Goal: Task Accomplishment & Management: Complete application form

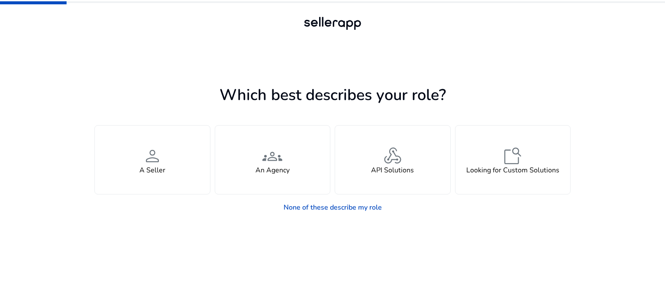
click at [69, 38] on div at bounding box center [332, 24] width 665 height 48
click at [170, 83] on app-seller-type "Which best describes your role? You manage your own brand or store and are look…" at bounding box center [332, 191] width 476 height 218
click at [632, 23] on div at bounding box center [332, 24] width 665 height 48
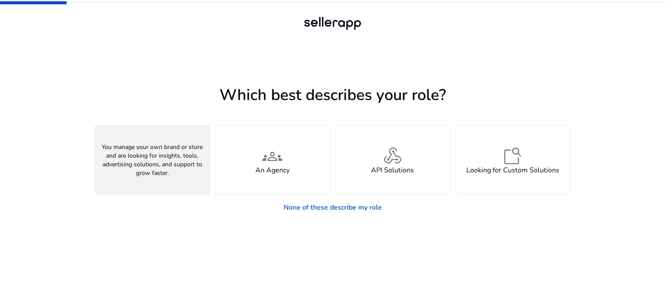
click at [138, 171] on div "person A Seller" at bounding box center [152, 159] width 115 height 68
